Goal: Information Seeking & Learning: Learn about a topic

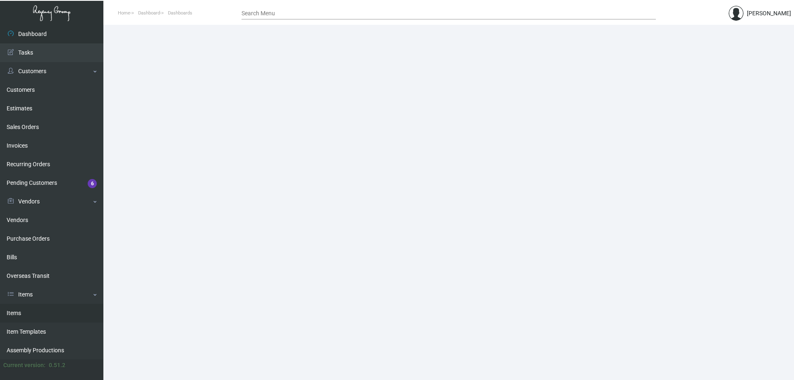
click at [21, 219] on link "Items" at bounding box center [51, 313] width 103 height 19
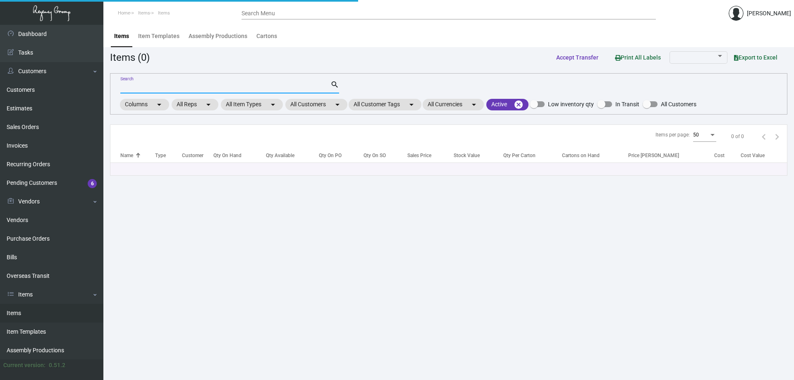
click at [176, 84] on input "Search" at bounding box center [225, 87] width 210 height 7
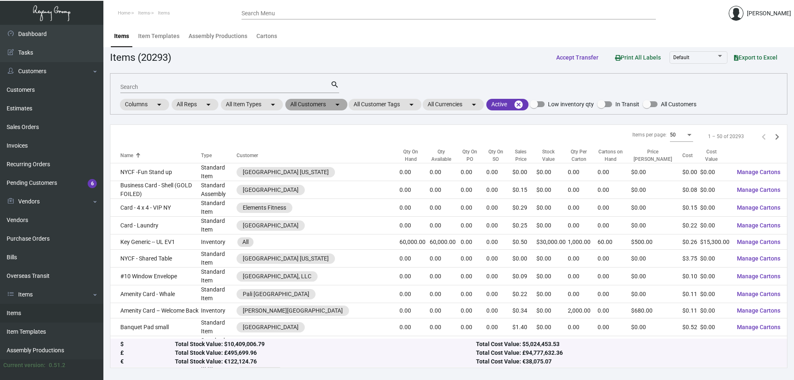
click at [313, 104] on mat-chip "All Customers arrow_drop_down" at bounding box center [316, 105] width 62 height 12
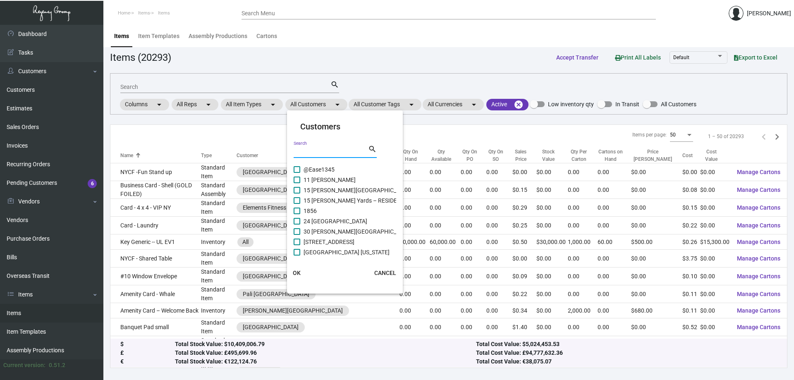
click at [302, 152] on input "Search" at bounding box center [331, 151] width 74 height 7
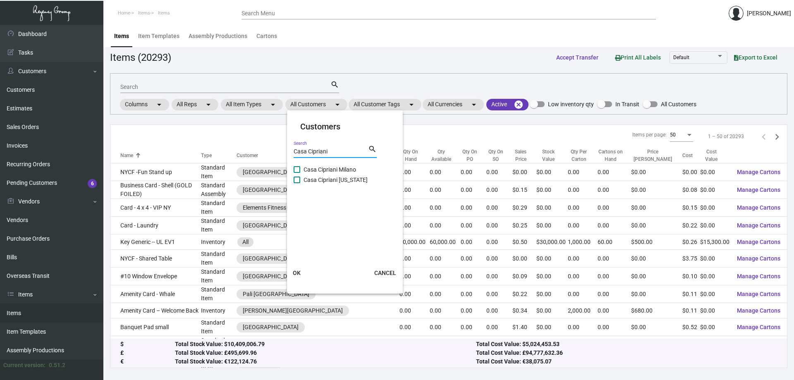
type input "Casa Cipriani"
click at [297, 169] on span at bounding box center [297, 169] width 7 height 7
click at [297, 173] on input "Casa Cipriani Milano" at bounding box center [296, 173] width 0 height 0
checkbox input "true"
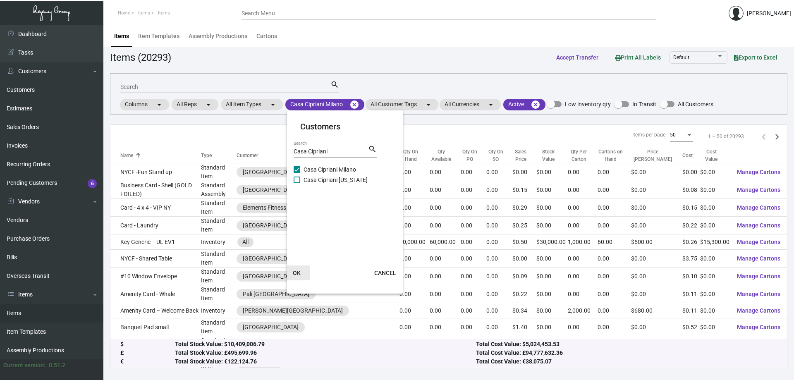
click at [294, 219] on span "OK" at bounding box center [297, 273] width 8 height 7
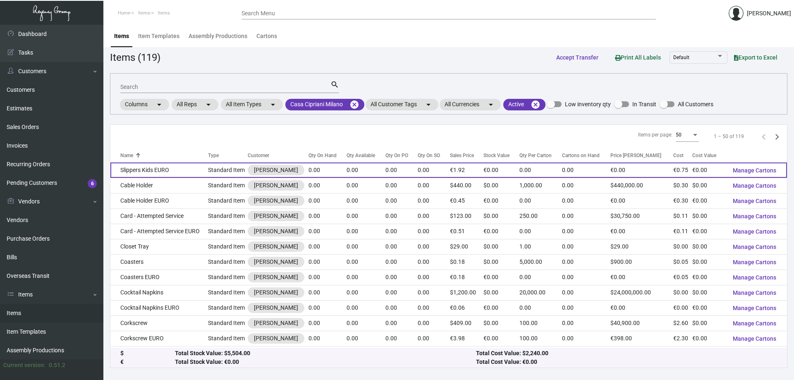
click at [146, 174] on td "Slippers Kids EURO" at bounding box center [159, 169] width 98 height 15
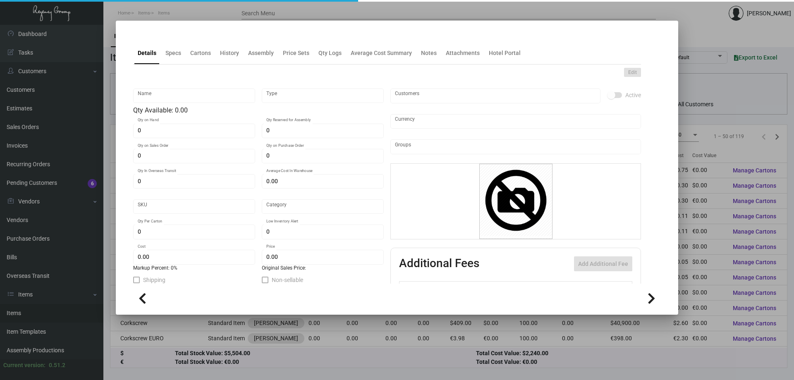
type input "Slippers Kids EURO"
type input "Standard Item"
type input "€ 0.00"
type input "Standard"
type input "€ 0.75"
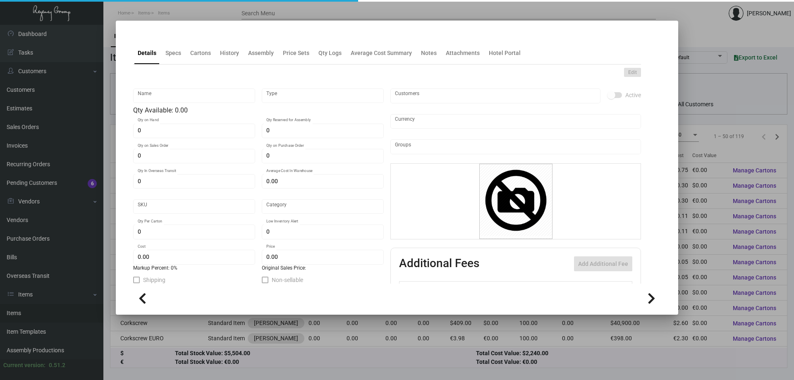
type input "€ 1.92"
checkbox input "true"
type input "Euro Member Countries €"
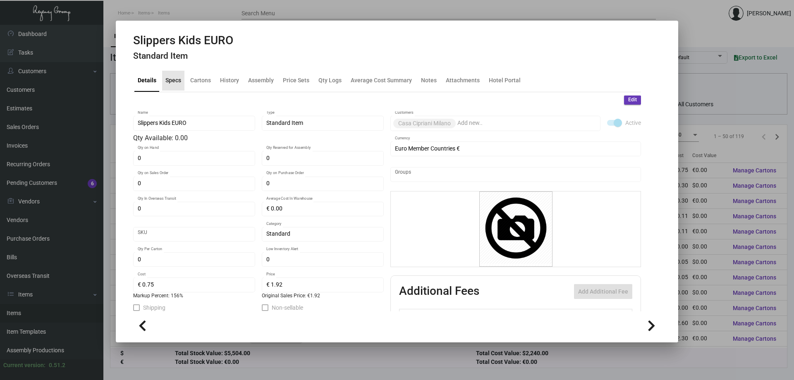
click at [178, 80] on div "Specs" at bounding box center [173, 80] width 16 height 9
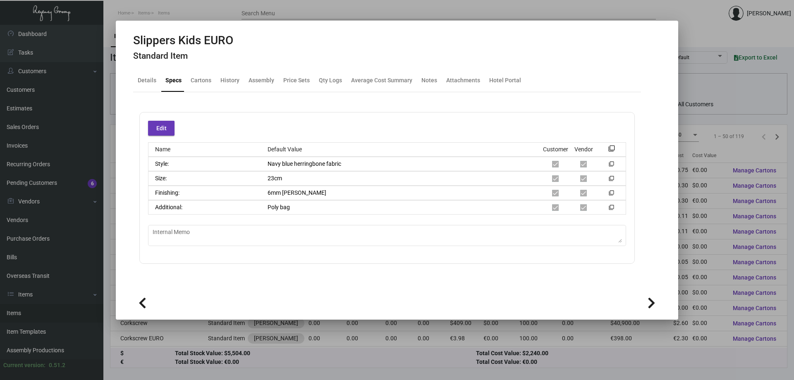
click at [427, 28] on div at bounding box center [397, 190] width 794 height 380
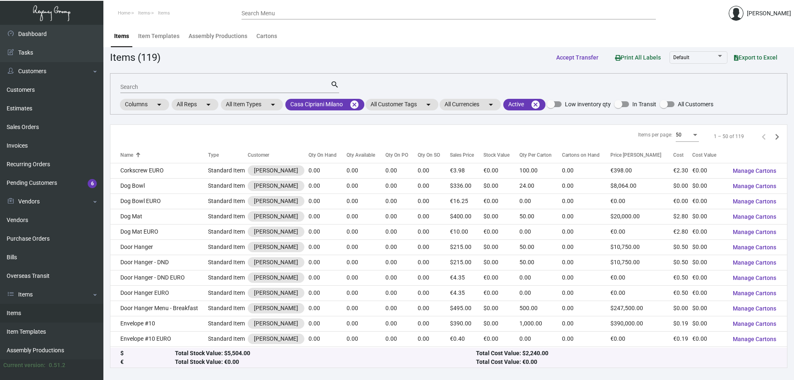
scroll to position [167, 0]
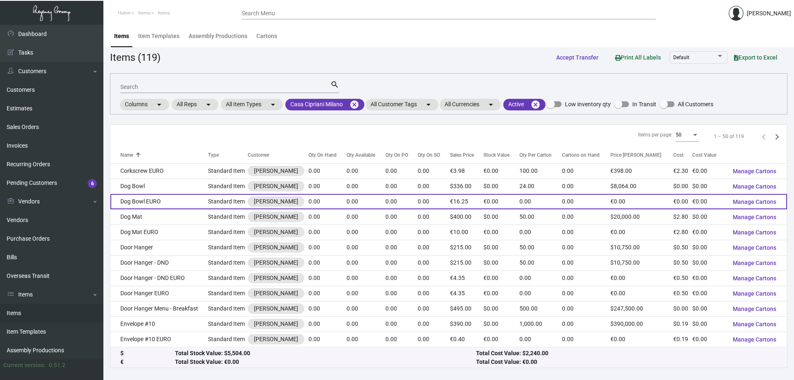
click at [181, 203] on td "Dog Bowl EURO" at bounding box center [159, 201] width 98 height 15
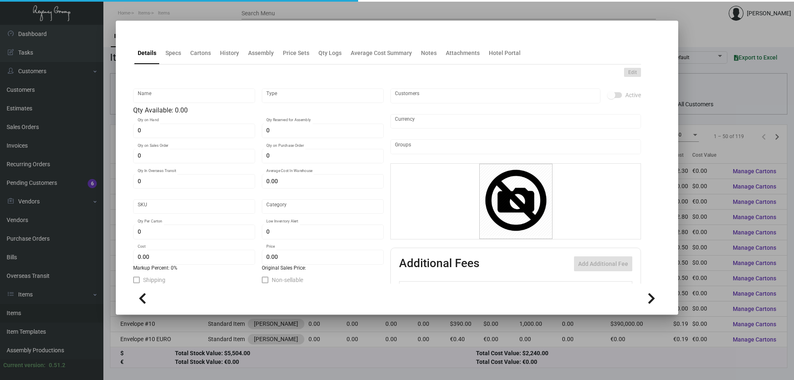
type input "Dog Bowl EURO"
type input "Standard Item"
type input "€ 0.00"
type input "Standard"
type input "€ 0.00"
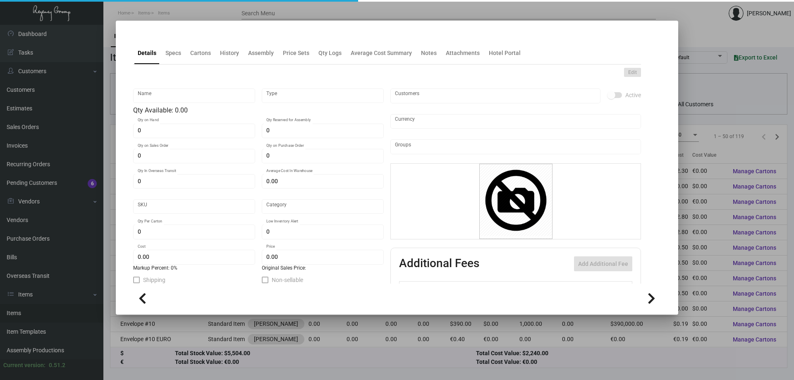
type input "€ 16.25"
checkbox input "true"
type input "Euro Member Countries €"
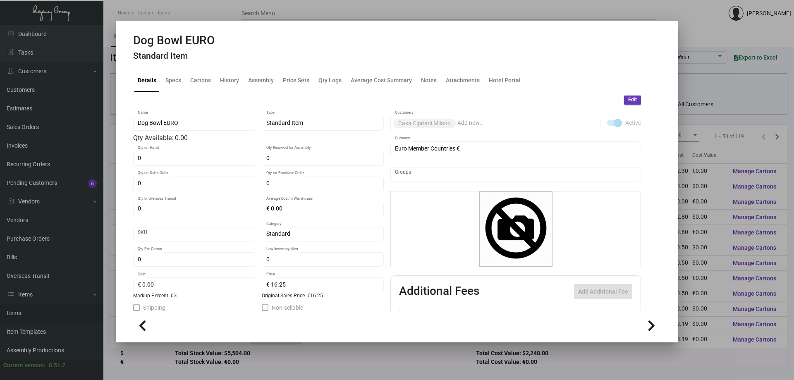
click at [427, 25] on div at bounding box center [397, 190] width 794 height 380
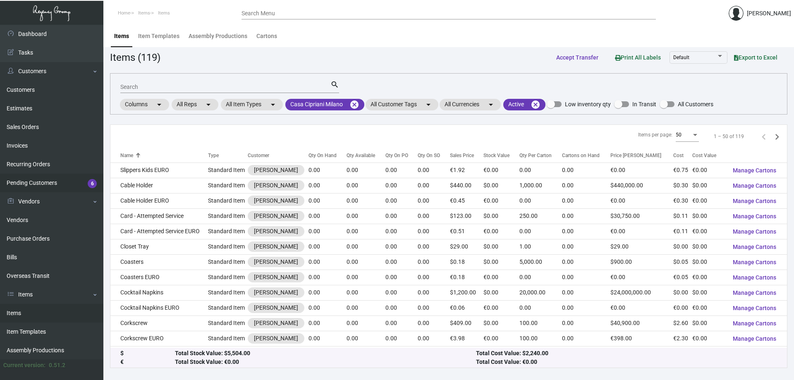
click at [37, 180] on link "Pending Customers 6" at bounding box center [51, 183] width 103 height 19
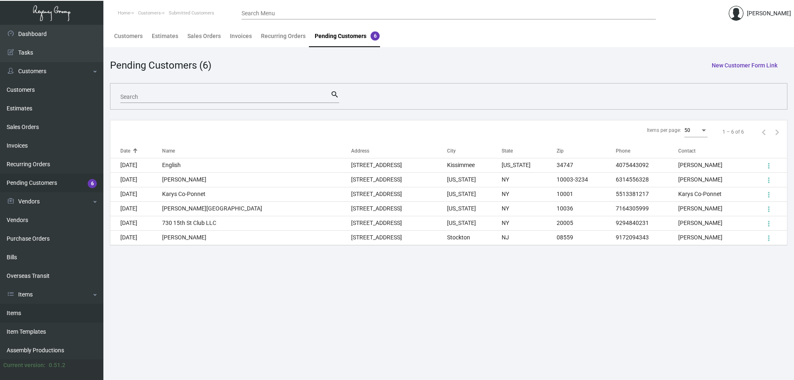
click at [21, 219] on link "Items" at bounding box center [51, 313] width 103 height 19
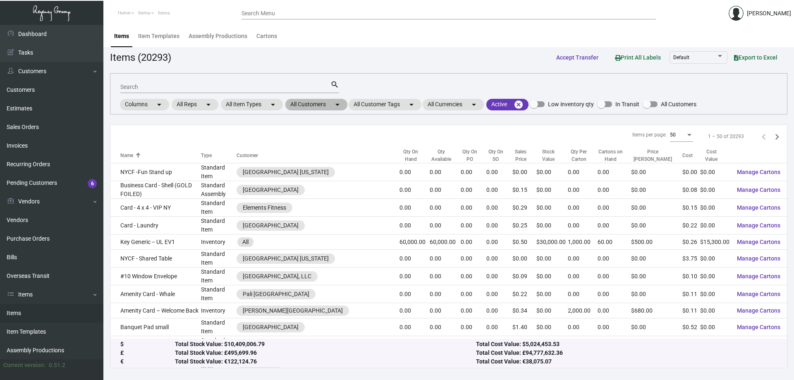
click at [316, 107] on mat-chip "All Customers arrow_drop_down" at bounding box center [316, 105] width 62 height 12
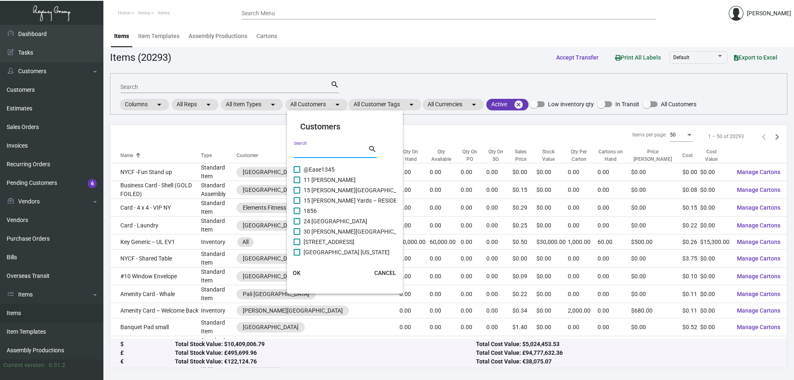
click at [309, 151] on input "Search" at bounding box center [331, 151] width 74 height 7
